Goal: Ask a question

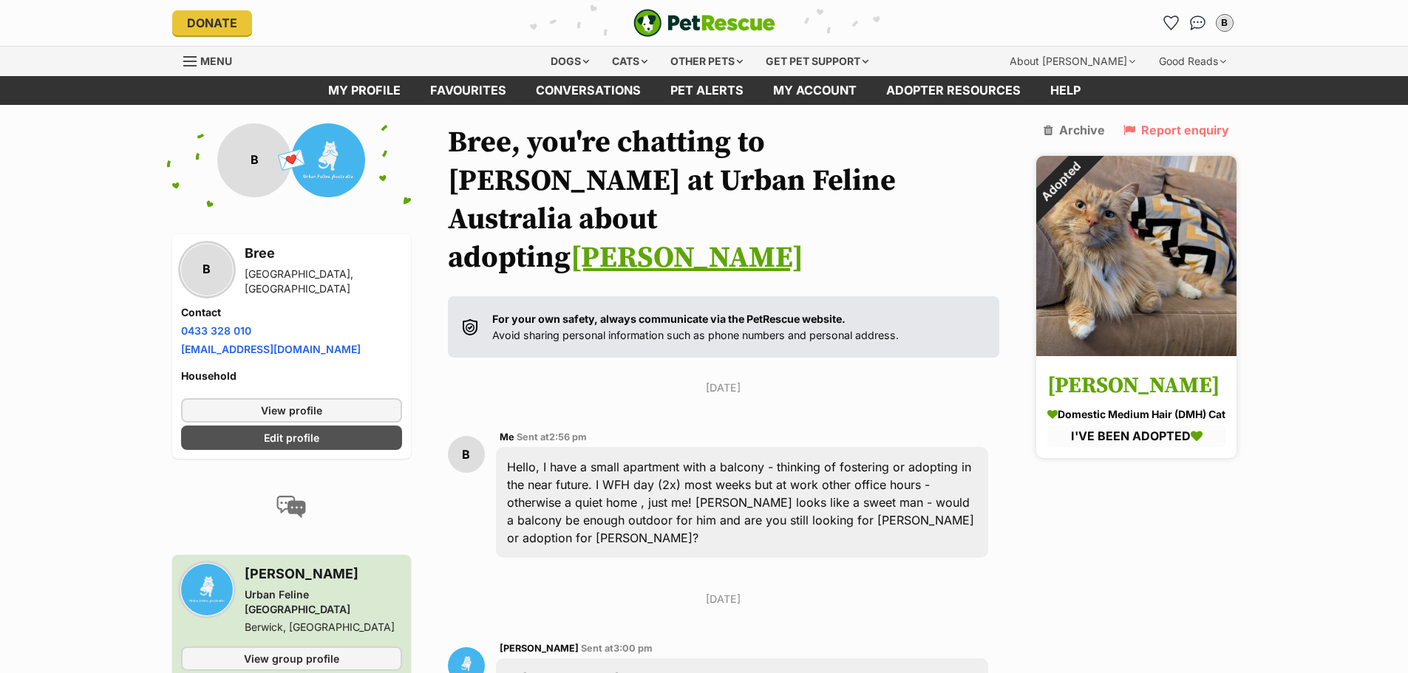
scroll to position [353, 0]
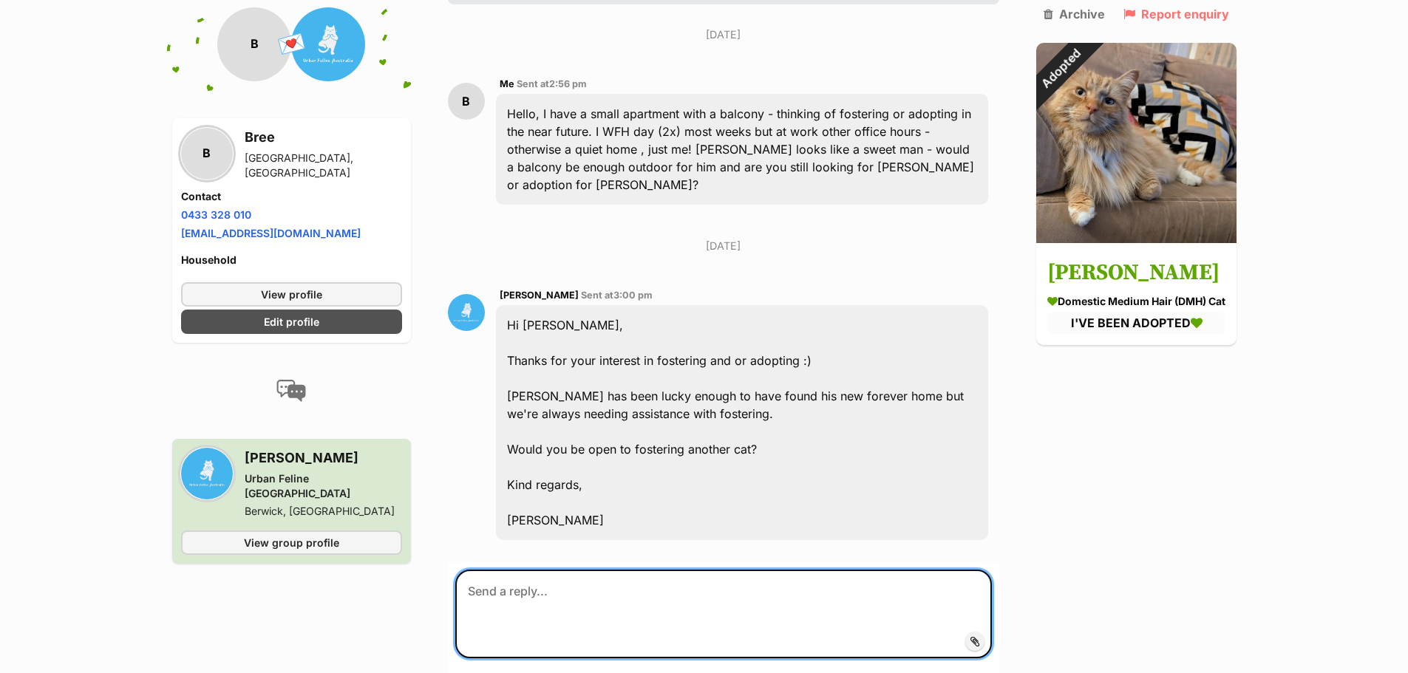
click at [689, 570] on textarea at bounding box center [723, 614] width 537 height 89
click at [519, 570] on textarea "Aww go [PERSON_NAME]! Yes I would be interested in fostering another cat, let m…" at bounding box center [723, 614] width 537 height 89
click at [670, 570] on textarea "Aww go Henry! Yes I would be interested in fostering another cat, let me know i…" at bounding box center [723, 614] width 537 height 89
type textarea "Aww go [PERSON_NAME]! Yes I would be interested in fostering another cat, let m…"
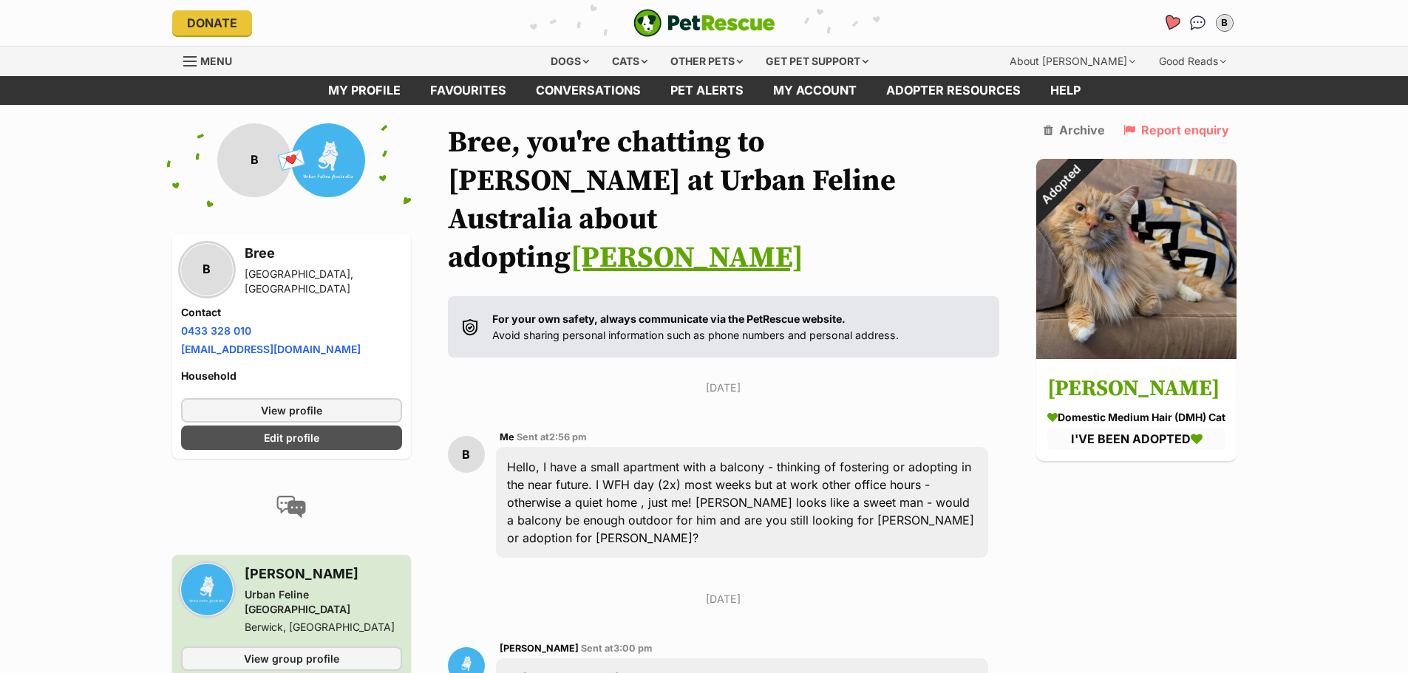
click at [1169, 21] on icon "Favourites" at bounding box center [1171, 22] width 18 height 17
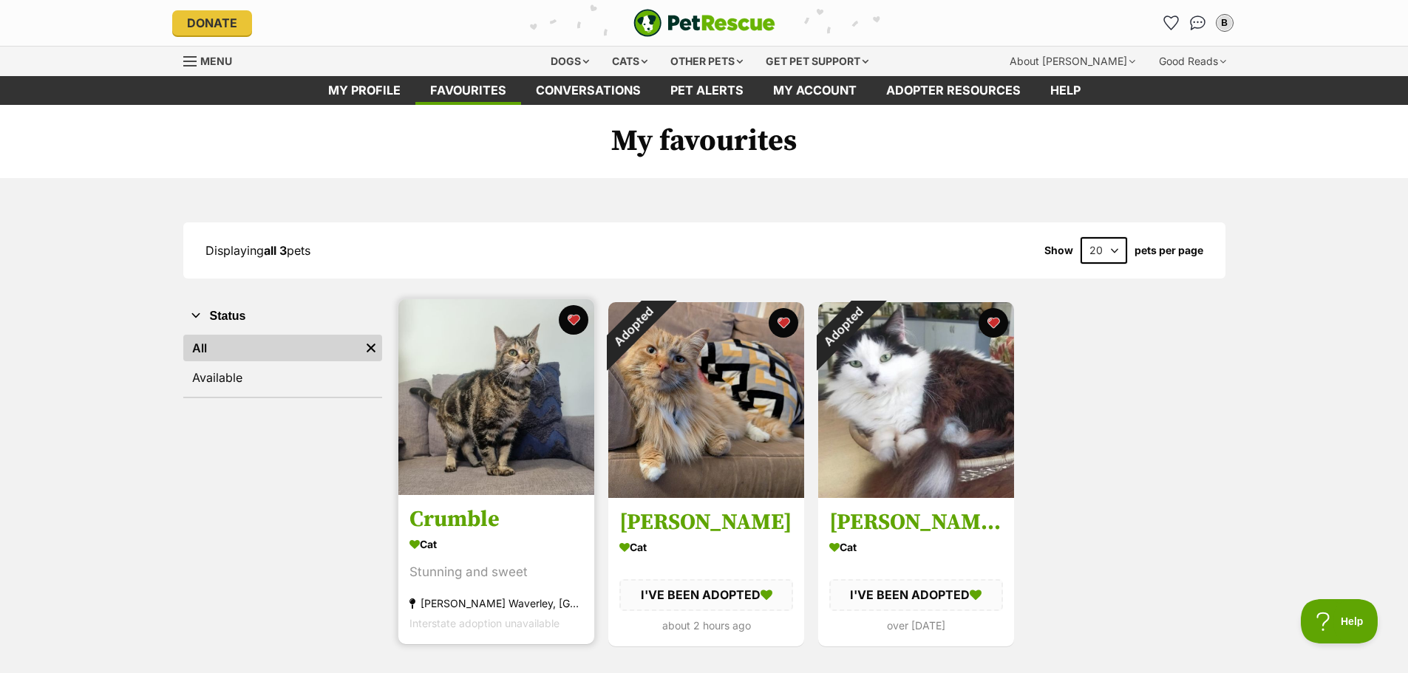
click at [447, 430] on img at bounding box center [496, 397] width 196 height 196
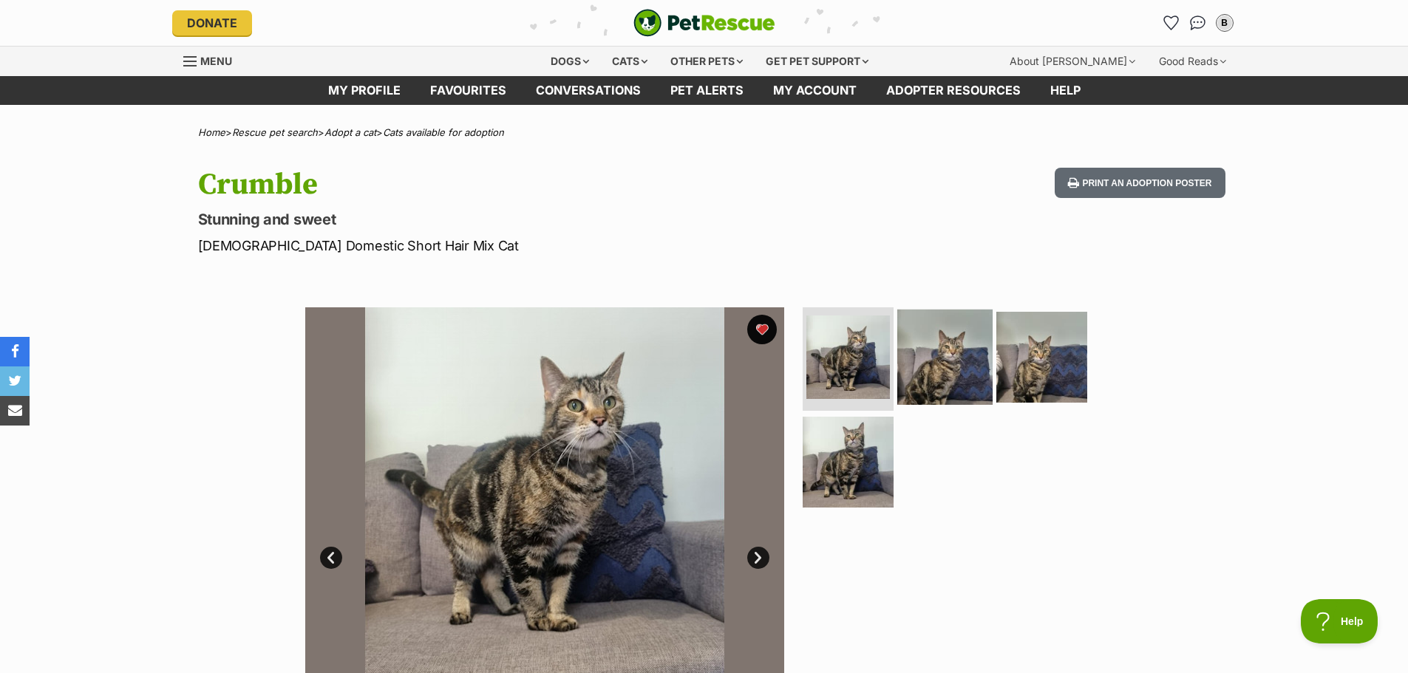
click at [937, 351] on img at bounding box center [944, 357] width 95 height 95
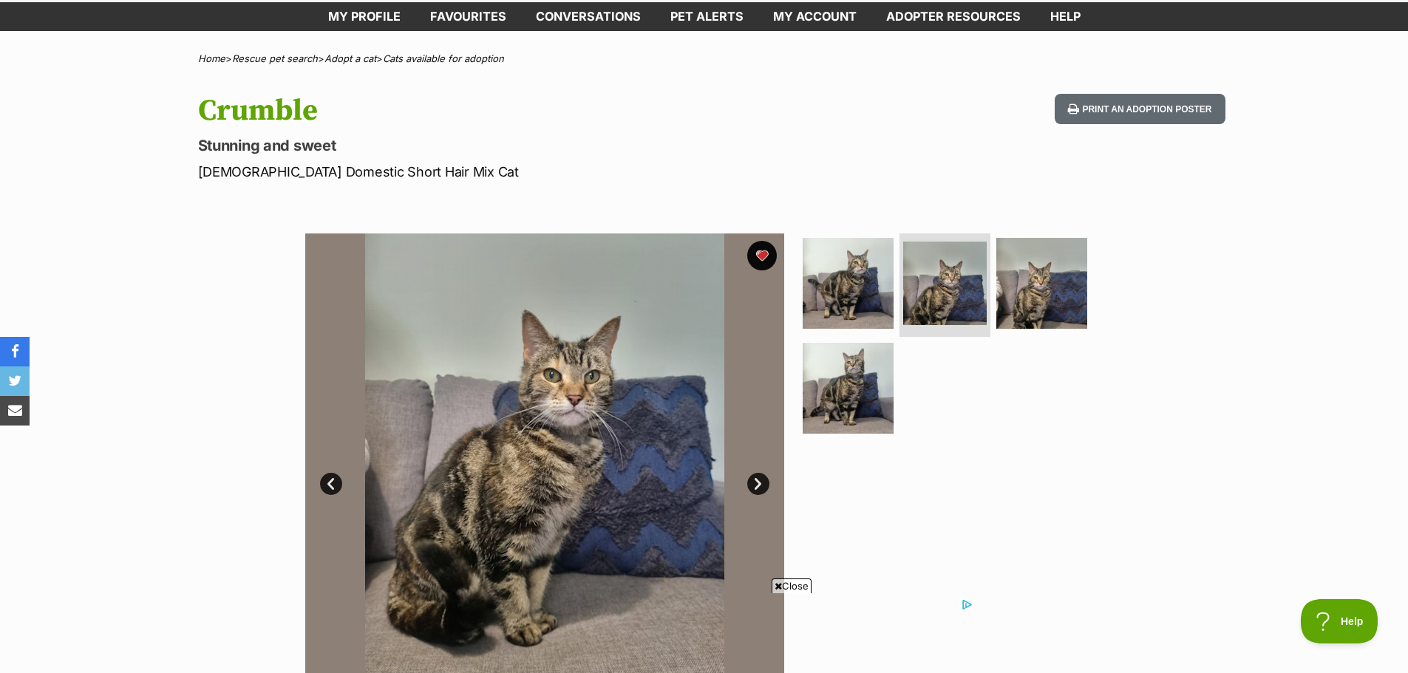
scroll to position [148, 0]
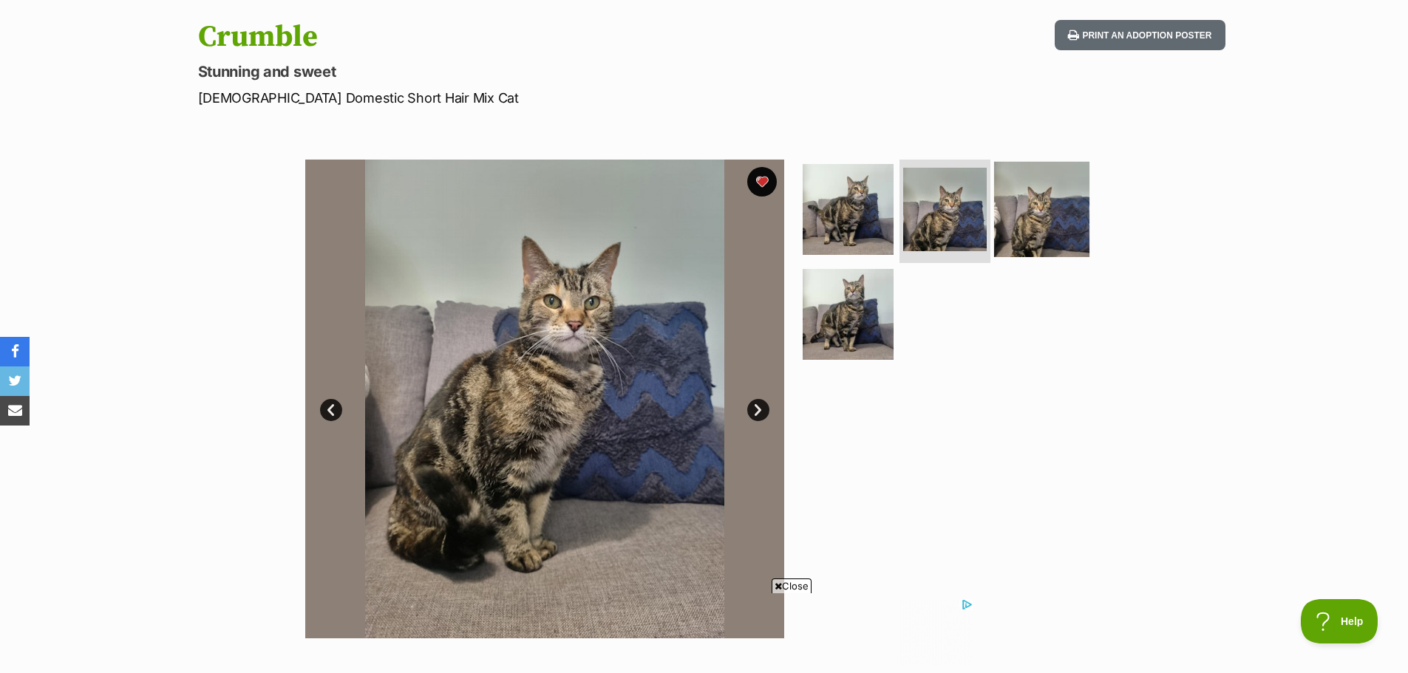
click at [1071, 211] on img at bounding box center [1041, 209] width 95 height 95
